Goal: Task Accomplishment & Management: Use online tool/utility

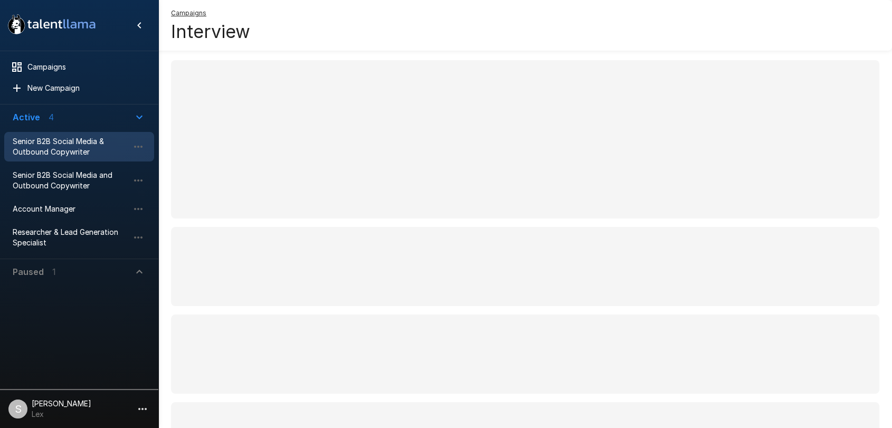
click at [76, 150] on span "Senior B2B Social Media & Outbound Copywriter" at bounding box center [71, 146] width 116 height 21
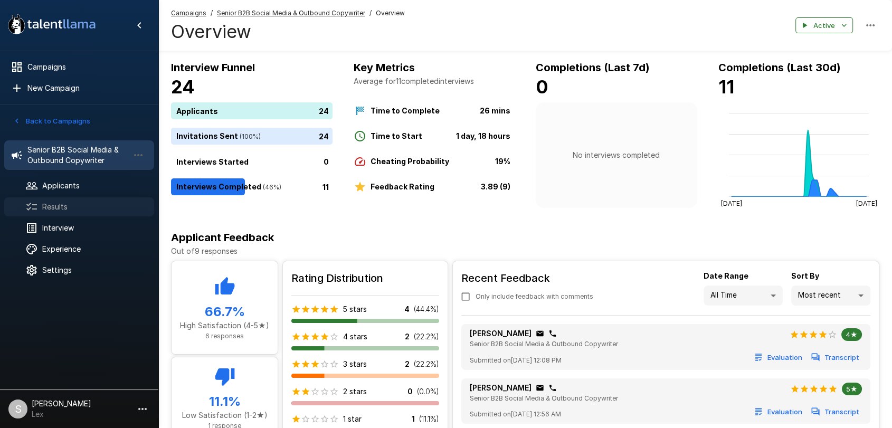
click at [59, 204] on span "Results" at bounding box center [93, 207] width 103 height 11
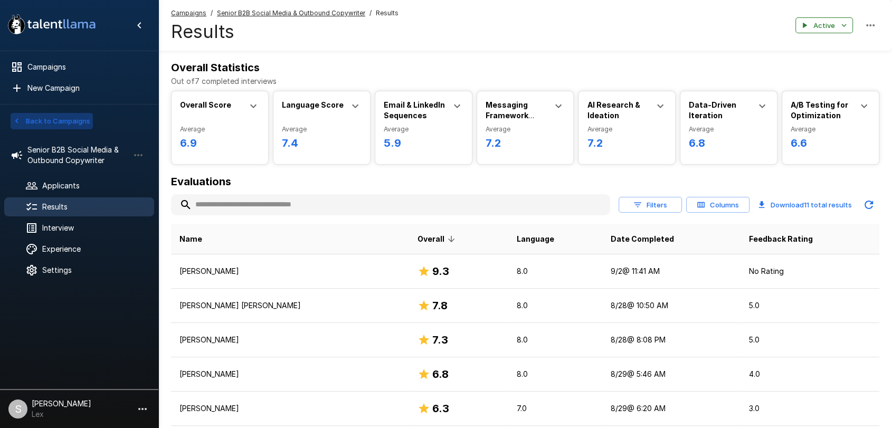
click at [16, 119] on icon "button" at bounding box center [17, 121] width 10 height 10
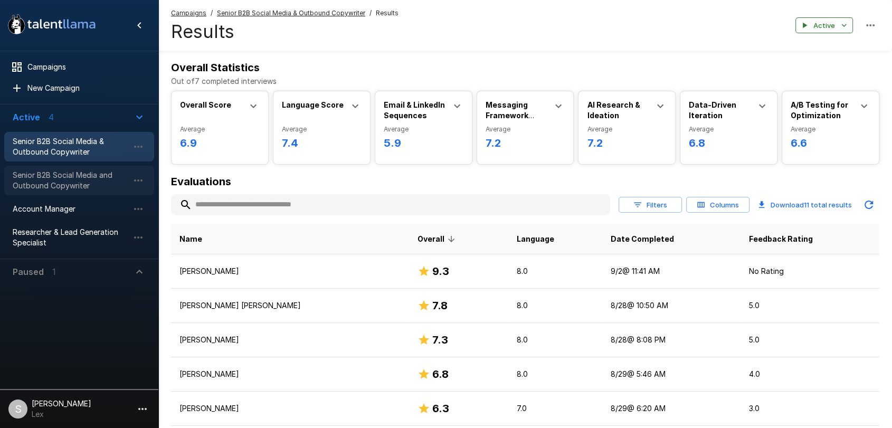
click at [46, 178] on span "Senior B2B Social Media and Outbound Copywriter" at bounding box center [71, 180] width 116 height 21
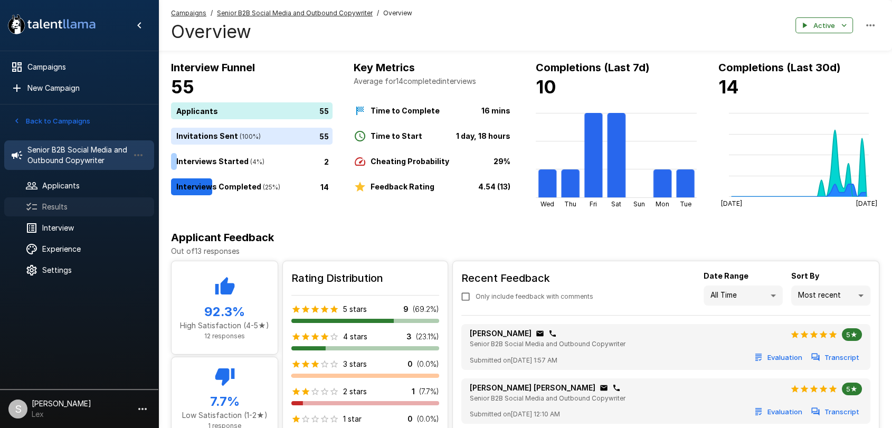
click at [50, 202] on span "Results" at bounding box center [93, 207] width 103 height 11
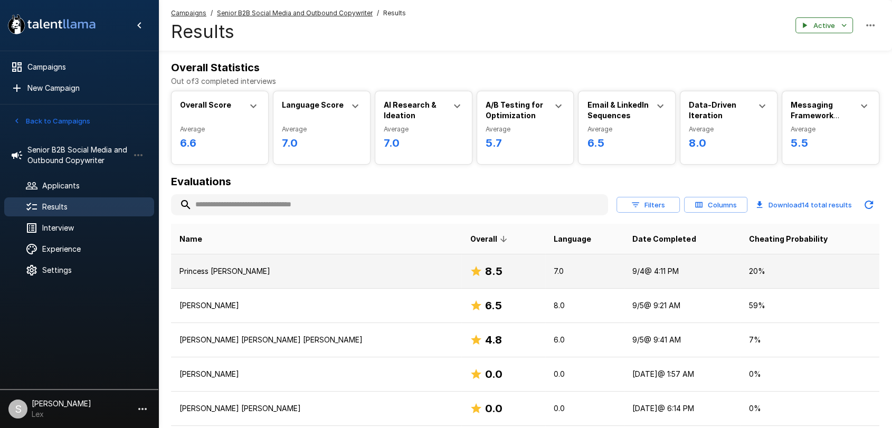
click at [203, 275] on p "Princess [PERSON_NAME]" at bounding box center [317, 271] width 274 height 11
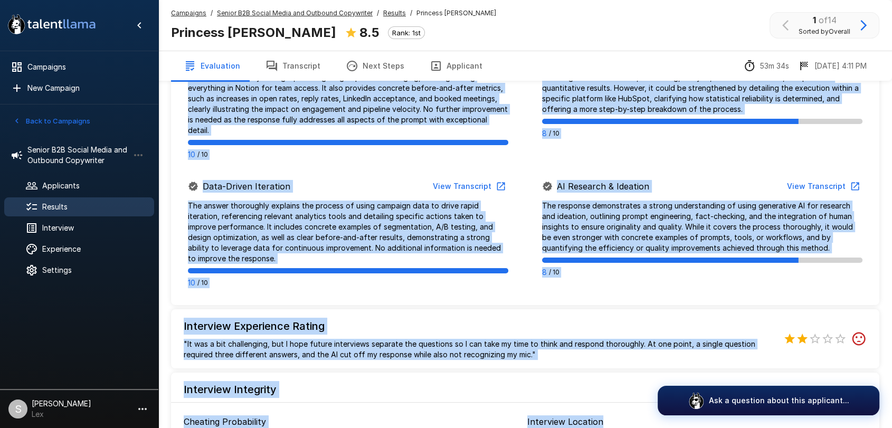
scroll to position [772, 0]
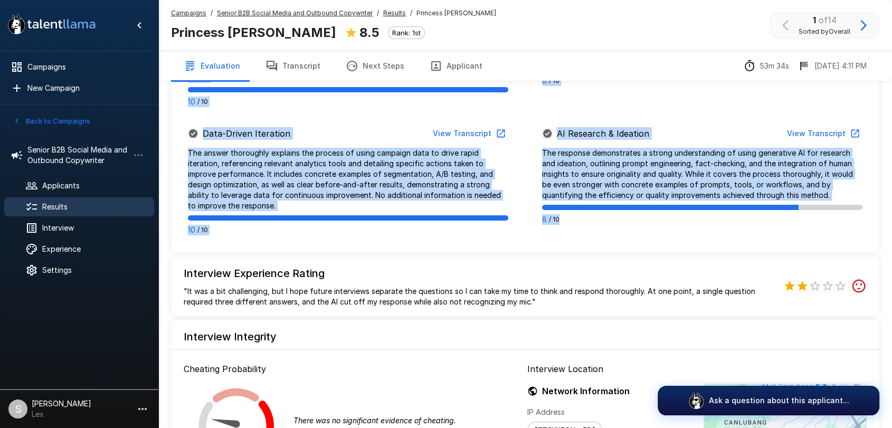
drag, startPoint x: 248, startPoint y: 109, endPoint x: 842, endPoint y: 207, distance: 602.0
copy div "" The candidate demonstrated a thorough, practical understanding of B2B copywri…"
